Goal: Transaction & Acquisition: Purchase product/service

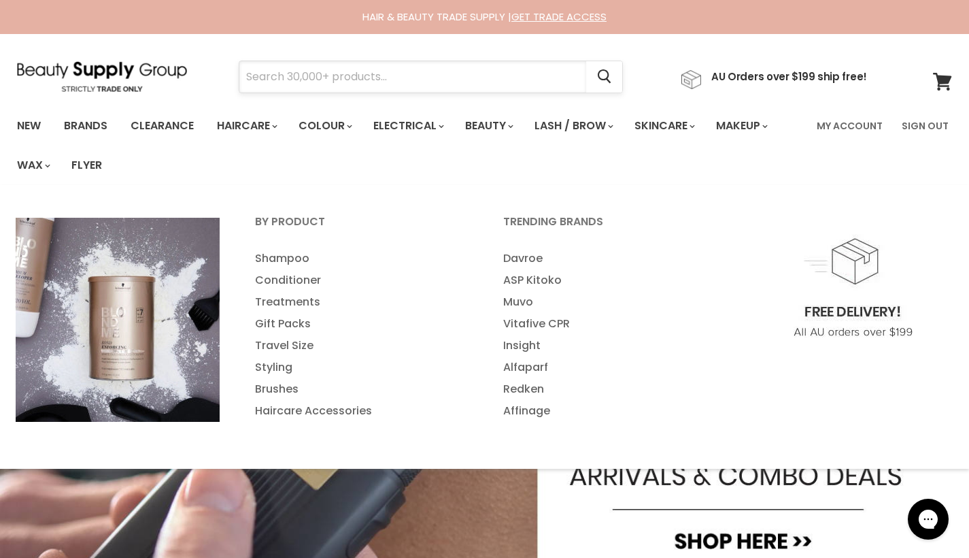
click at [279, 86] on input "Search" at bounding box center [412, 76] width 347 height 31
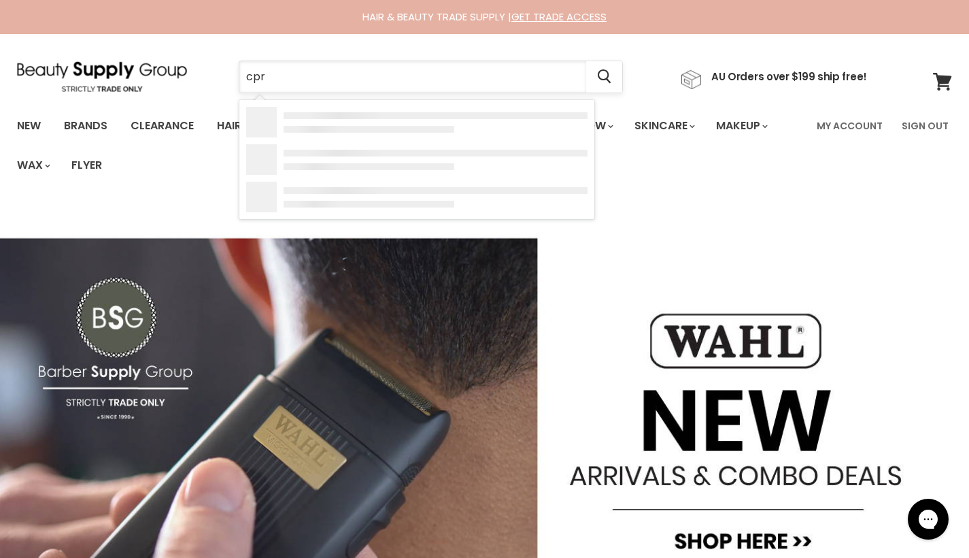
type input "cpr"
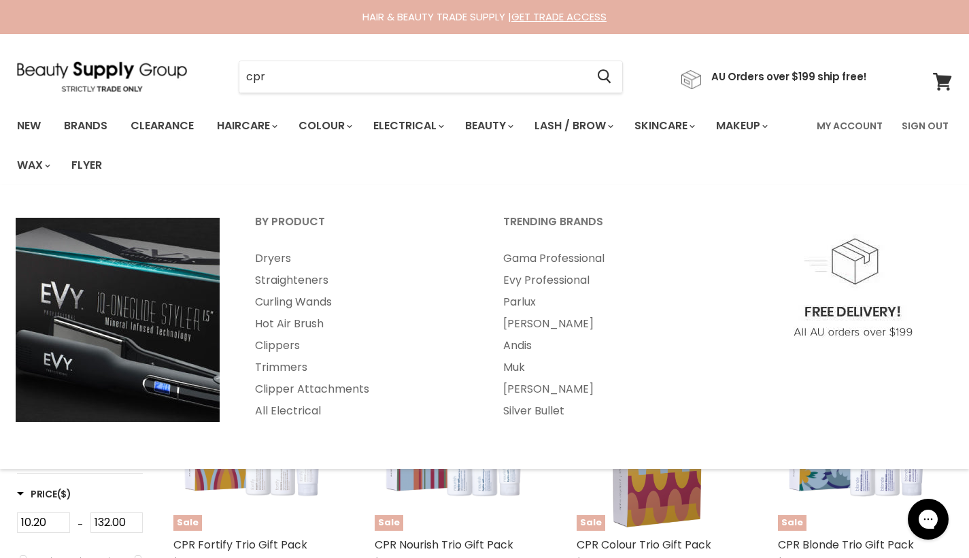
type input "cpr"
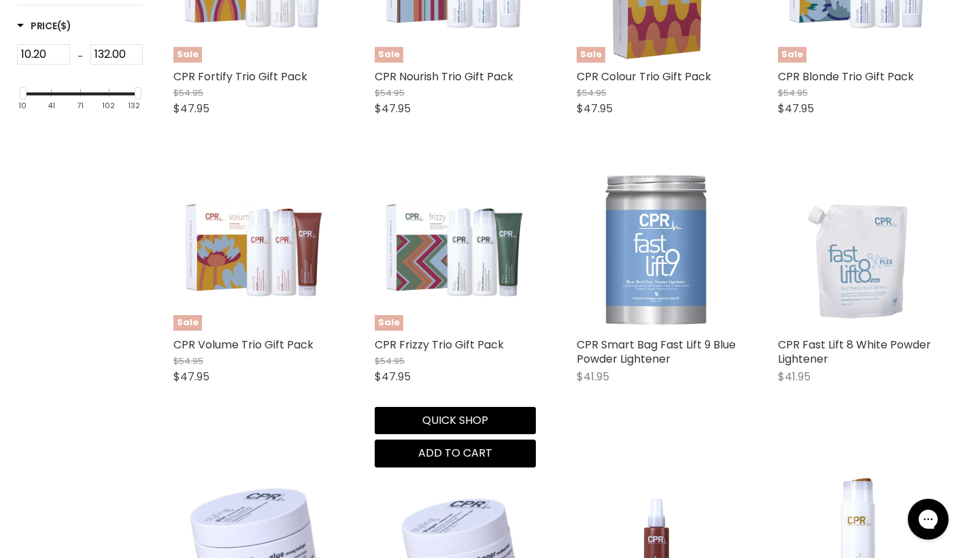
scroll to position [486, 0]
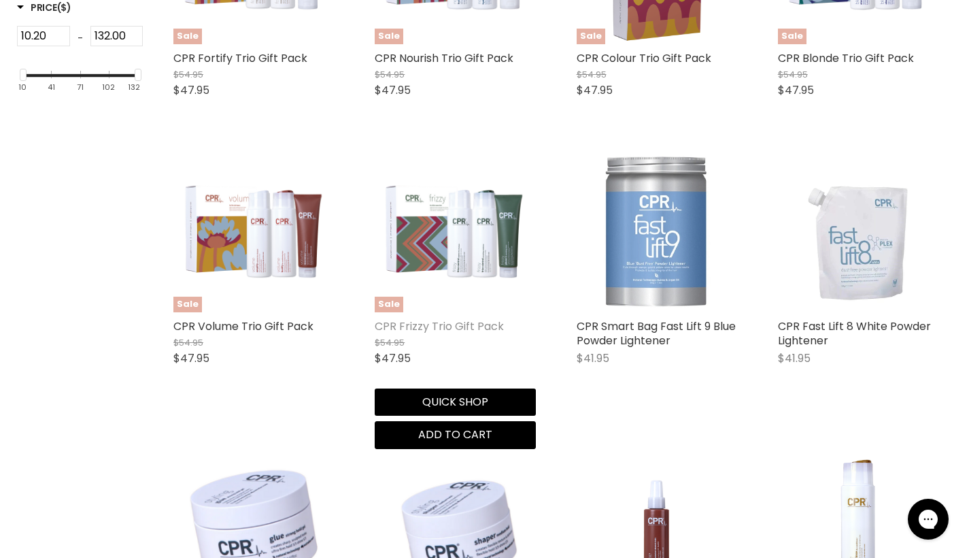
click at [438, 320] on link "CPR Frizzy Trio Gift Pack" at bounding box center [439, 326] width 129 height 16
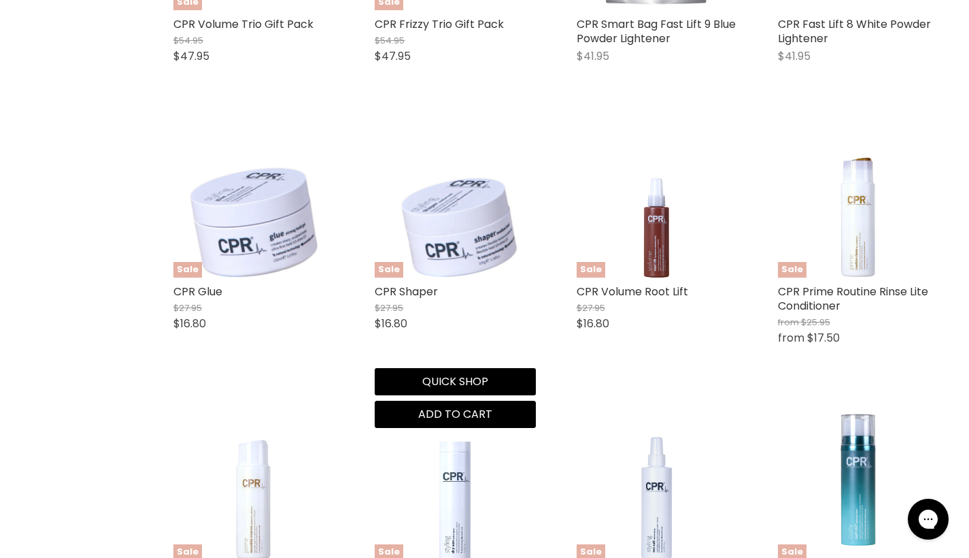
scroll to position [978, 0]
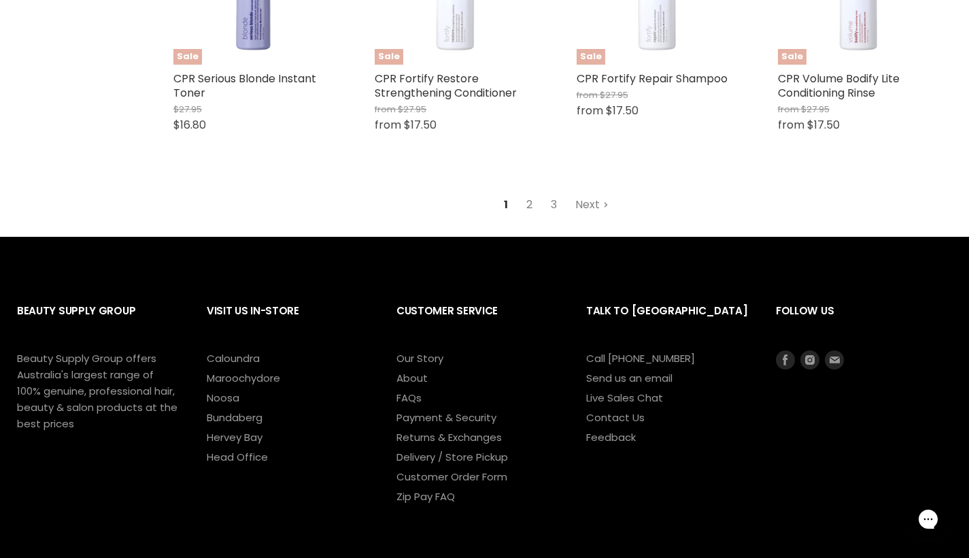
click at [531, 200] on link "2" at bounding box center [529, 204] width 21 height 24
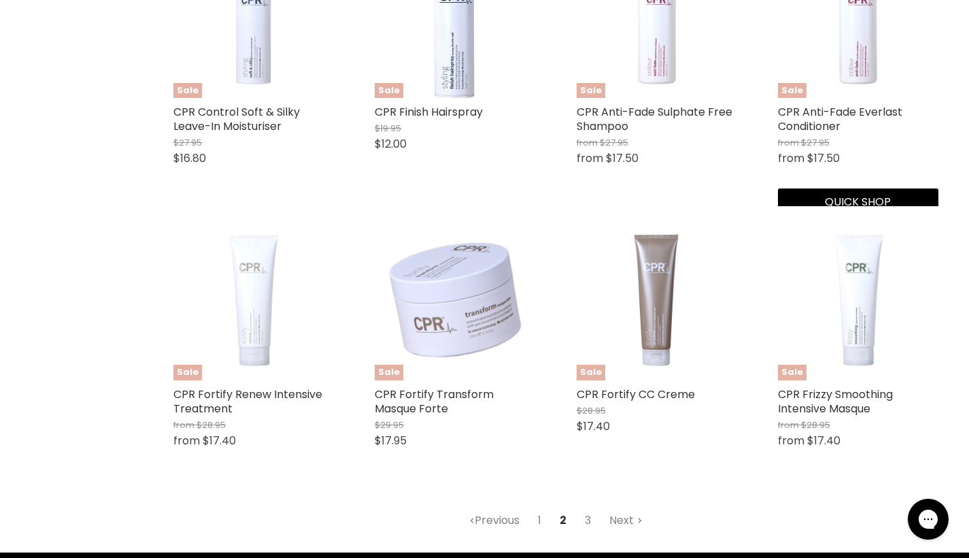
scroll to position [1655, 0]
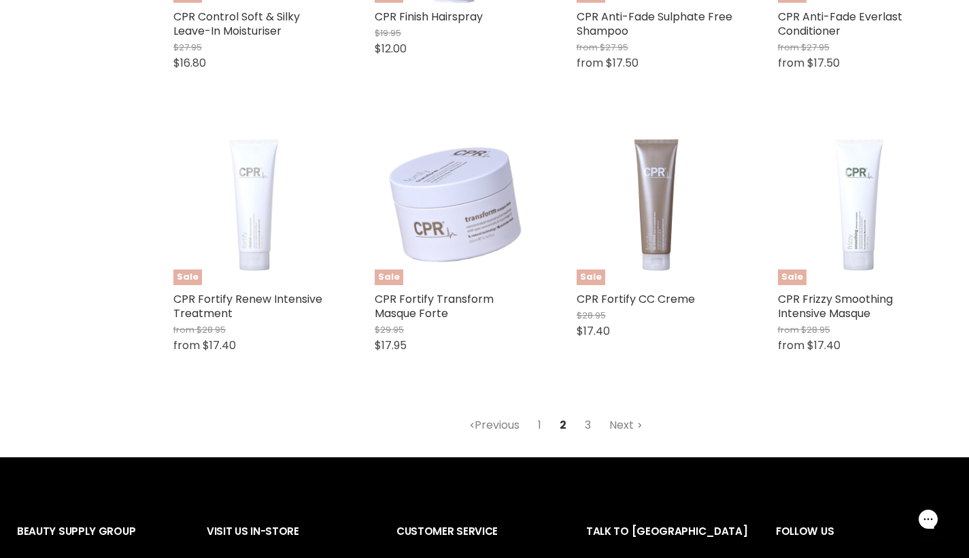
click at [586, 418] on link "3" at bounding box center [587, 425] width 21 height 24
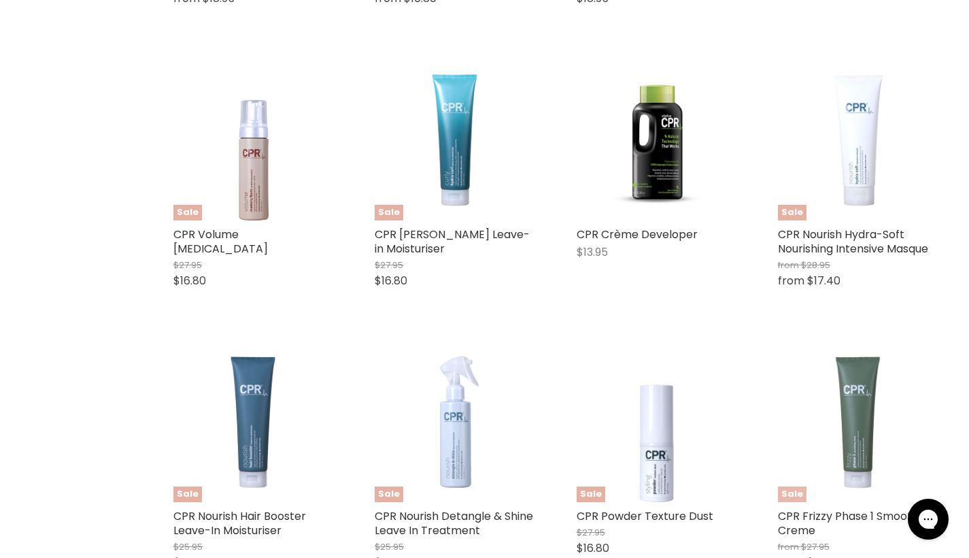
scroll to position [617, 0]
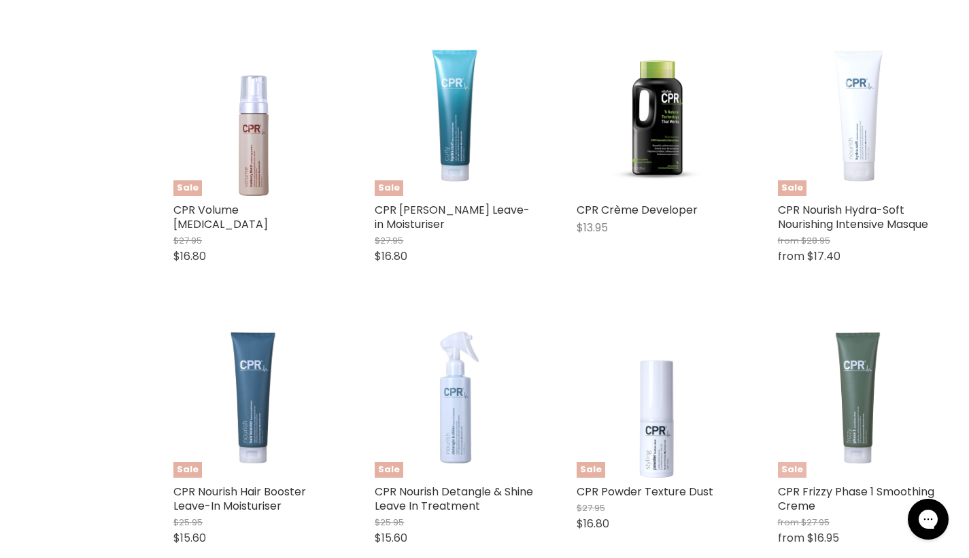
click at [856, 406] on img "Main content" at bounding box center [858, 397] width 160 height 160
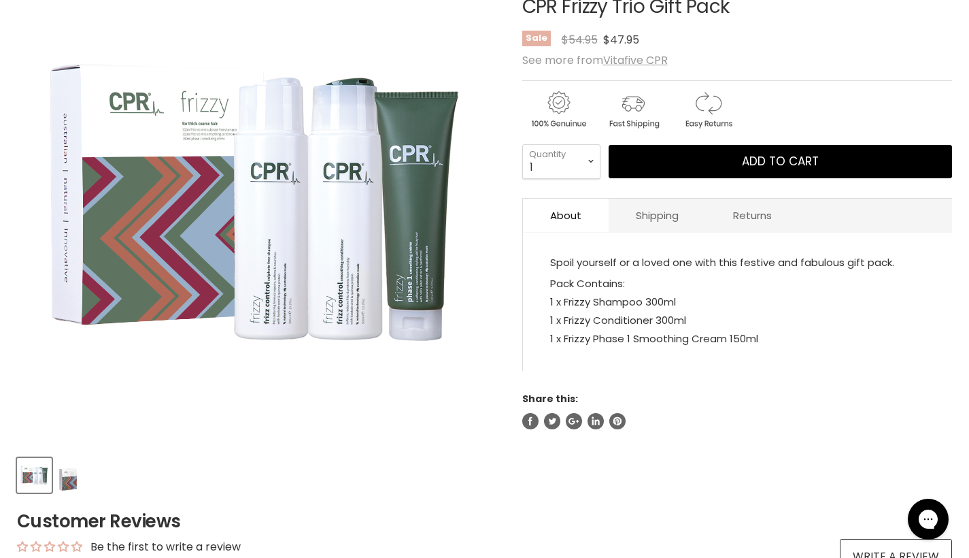
scroll to position [214, 0]
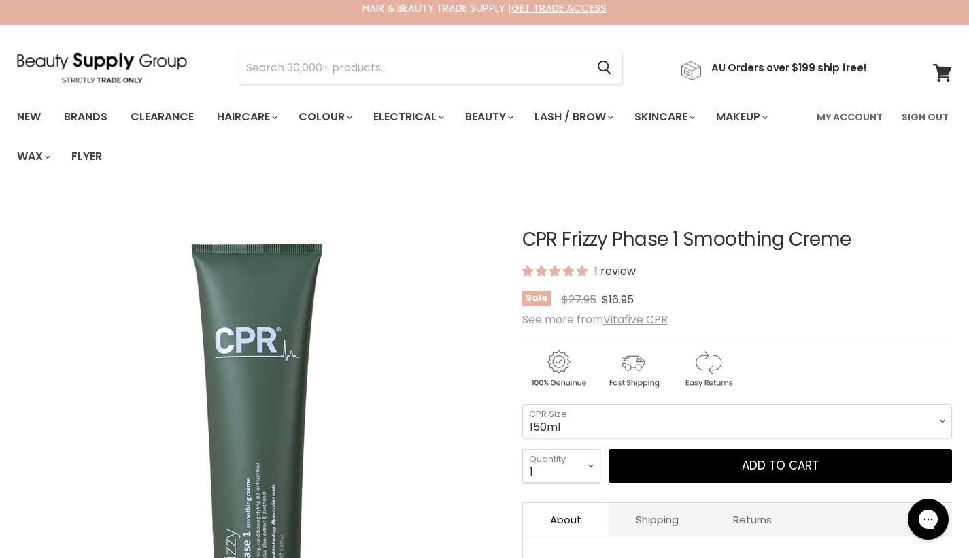
scroll to position [24, 0]
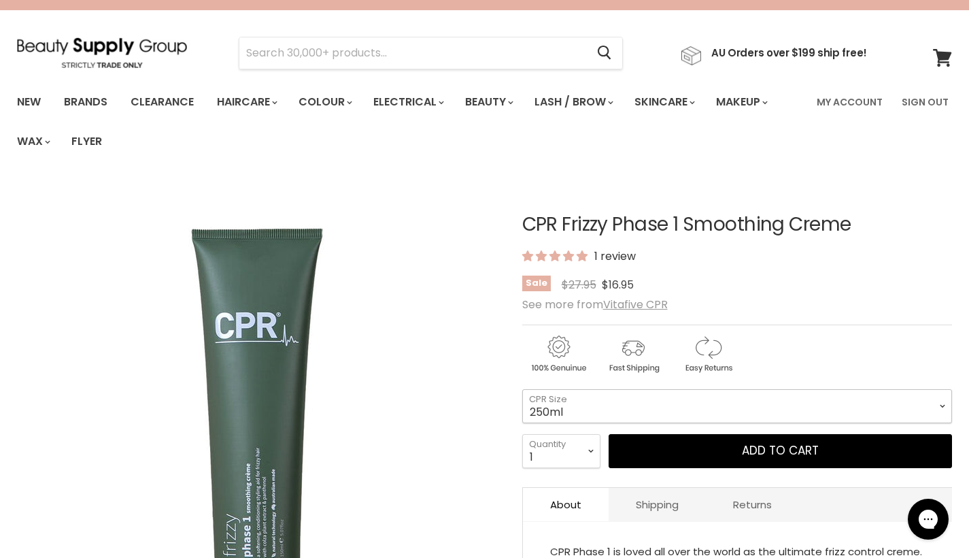
select select "250ml"
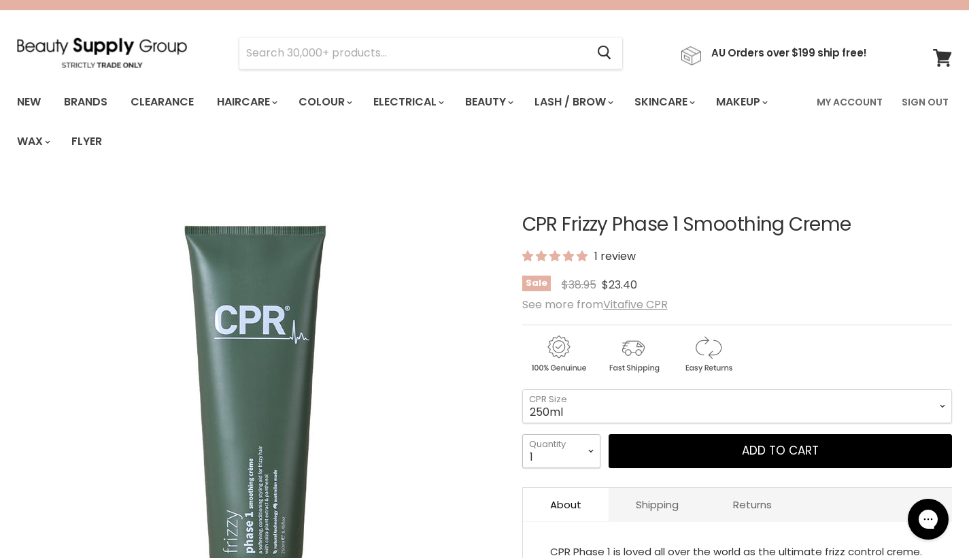
select select "2"
type input "2"
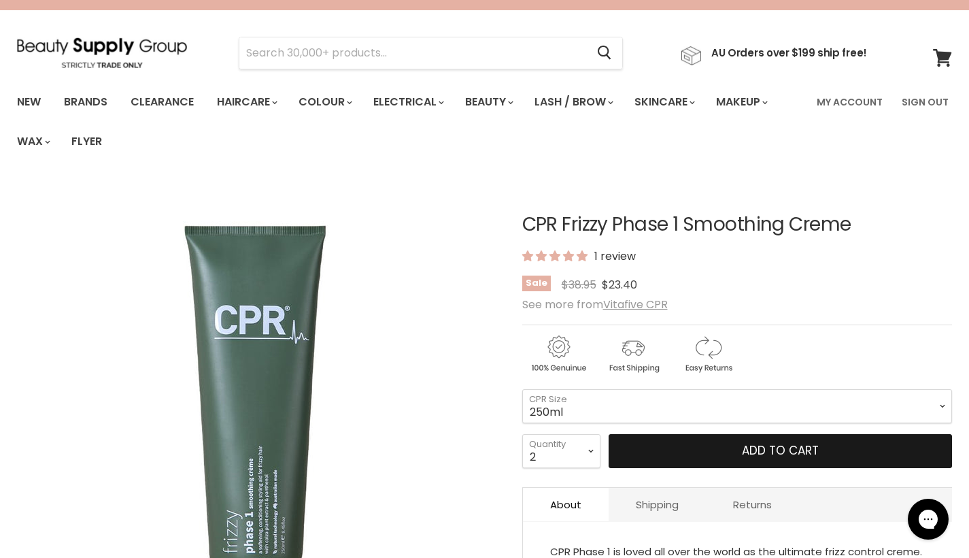
click at [747, 457] on button "Add to cart" at bounding box center [781, 451] width 344 height 34
